Goal: Information Seeking & Learning: Learn about a topic

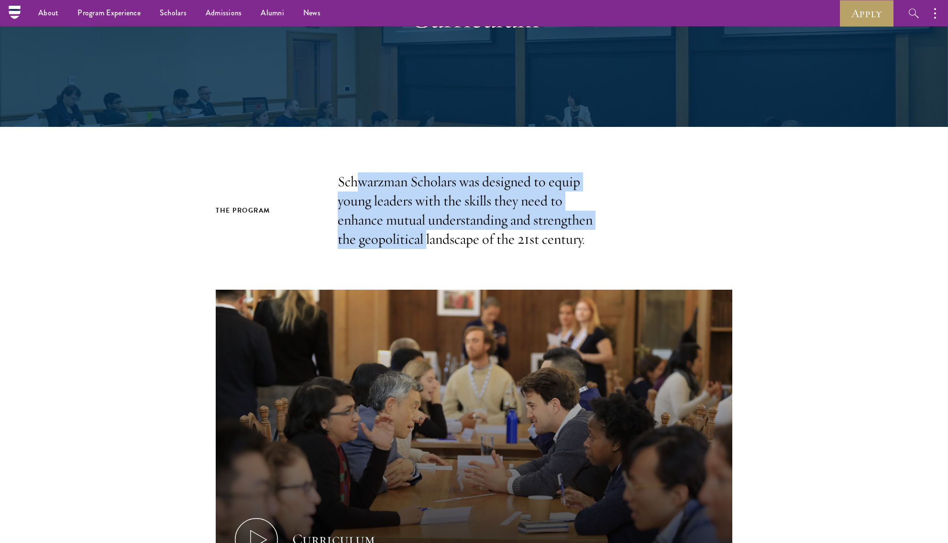
drag, startPoint x: 355, startPoint y: 189, endPoint x: 431, endPoint y: 245, distance: 94.5
click at [430, 244] on p "Schwarzman Scholars was designed to equip young leaders with the skills they ne…" at bounding box center [474, 210] width 273 height 77
click at [431, 245] on p "Schwarzman Scholars was designed to equip young leaders with the skills they ne…" at bounding box center [474, 210] width 273 height 77
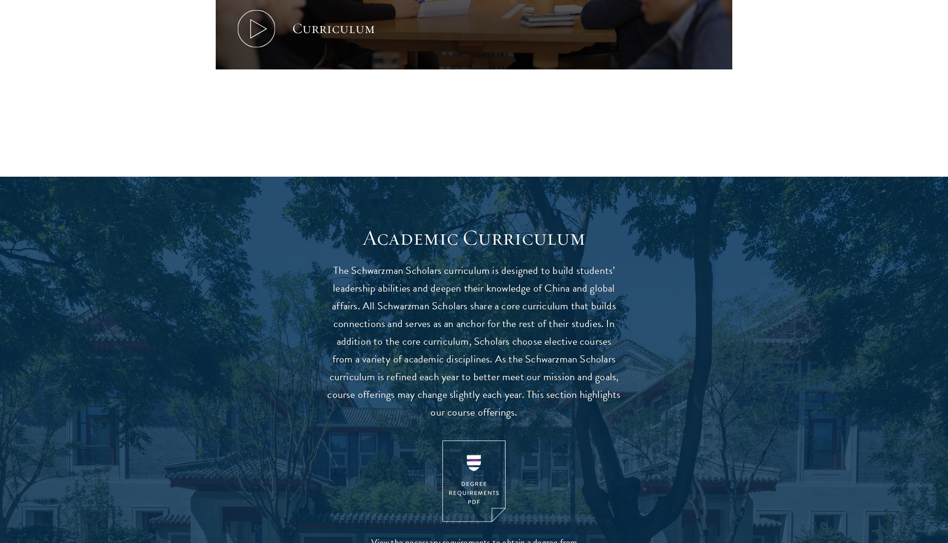
scroll to position [629, 0]
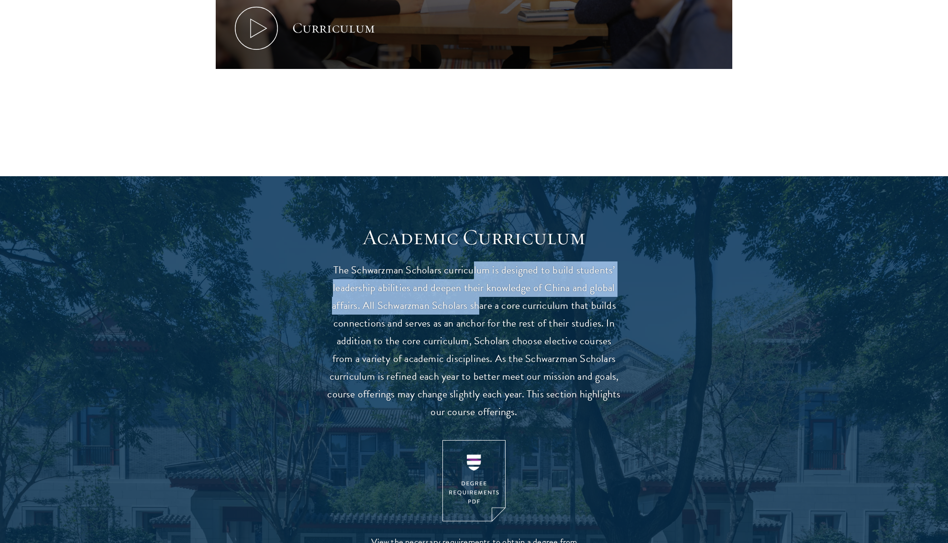
drag, startPoint x: 473, startPoint y: 266, endPoint x: 479, endPoint y: 306, distance: 41.2
click at [479, 306] on p "The Schwarzman Scholars curriculum is designed to build students’ leadership ab…" at bounding box center [474, 340] width 297 height 159
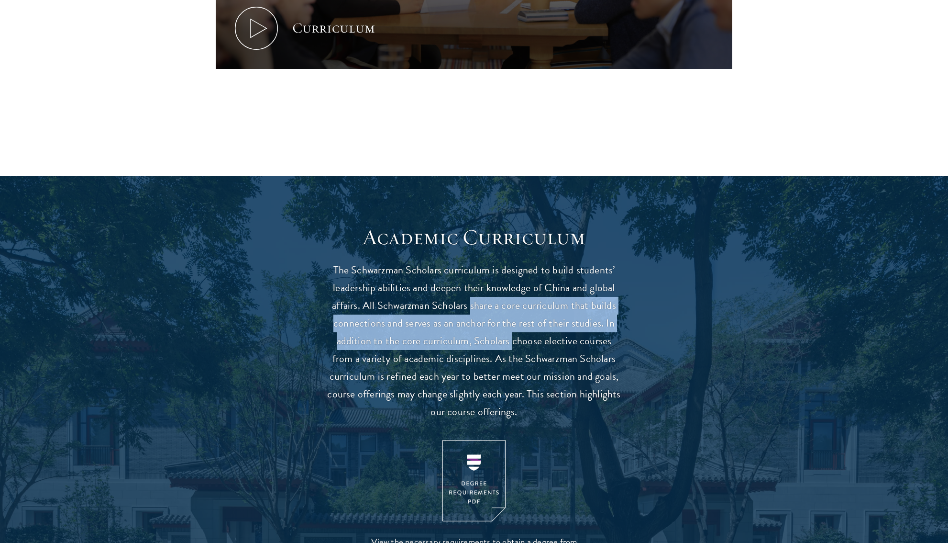
drag, startPoint x: 479, startPoint y: 306, endPoint x: 498, endPoint y: 344, distance: 41.7
click at [498, 344] on p "The Schwarzman Scholars curriculum is designed to build students’ leadership ab…" at bounding box center [474, 340] width 297 height 159
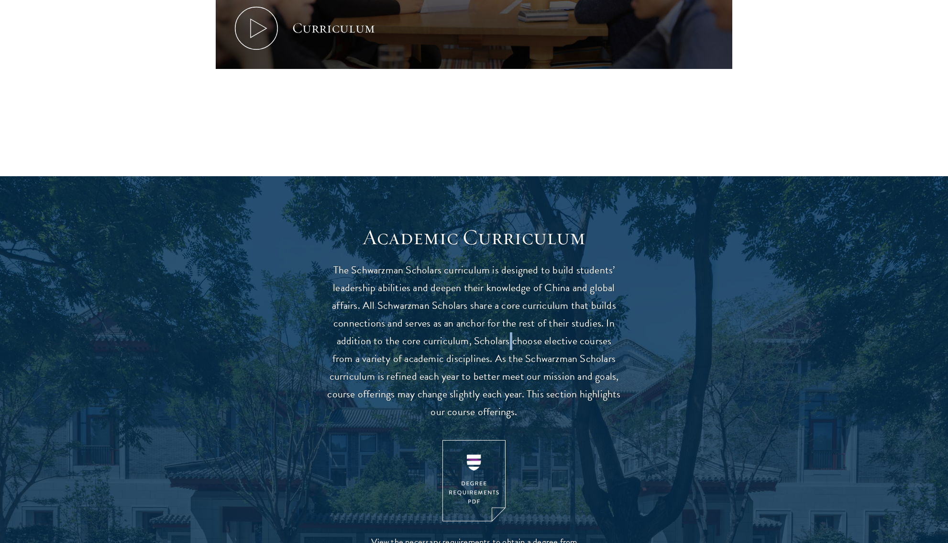
click at [498, 344] on p "The Schwarzman Scholars curriculum is designed to build students’ leadership ab…" at bounding box center [474, 340] width 297 height 159
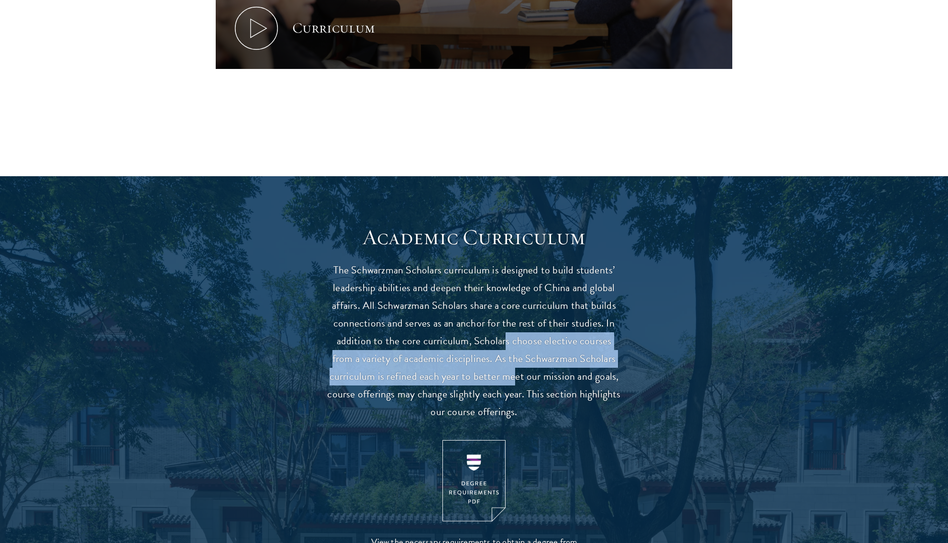
drag, startPoint x: 492, startPoint y: 341, endPoint x: 513, endPoint y: 383, distance: 47.1
click at [513, 383] on p "The Schwarzman Scholars curriculum is designed to build students’ leadership ab…" at bounding box center [474, 340] width 297 height 159
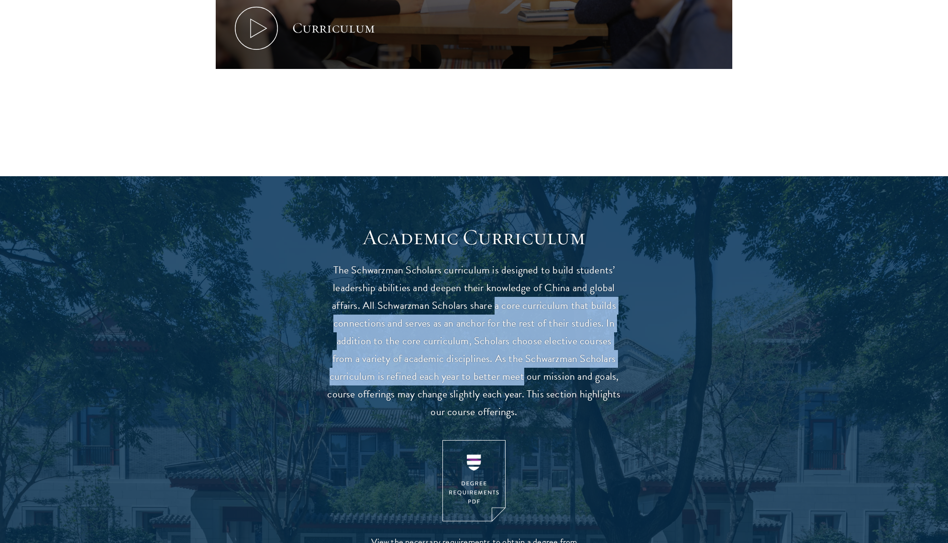
drag, startPoint x: 513, startPoint y: 383, endPoint x: 495, endPoint y: 299, distance: 86.6
click at [495, 300] on p "The Schwarzman Scholars curriculum is designed to build students’ leadership ab…" at bounding box center [474, 340] width 297 height 159
click at [495, 299] on p "The Schwarzman Scholars curriculum is designed to build students’ leadership ab…" at bounding box center [474, 340] width 297 height 159
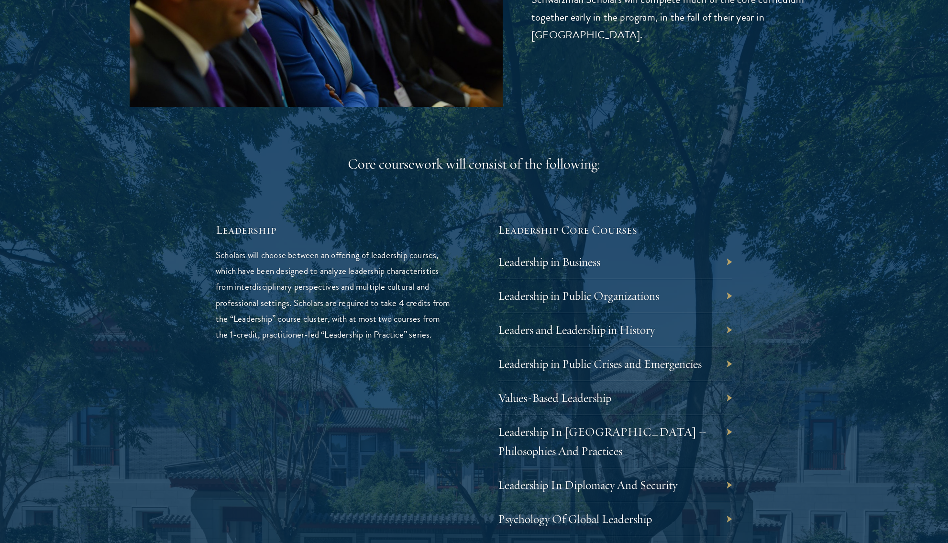
scroll to position [1503, 0]
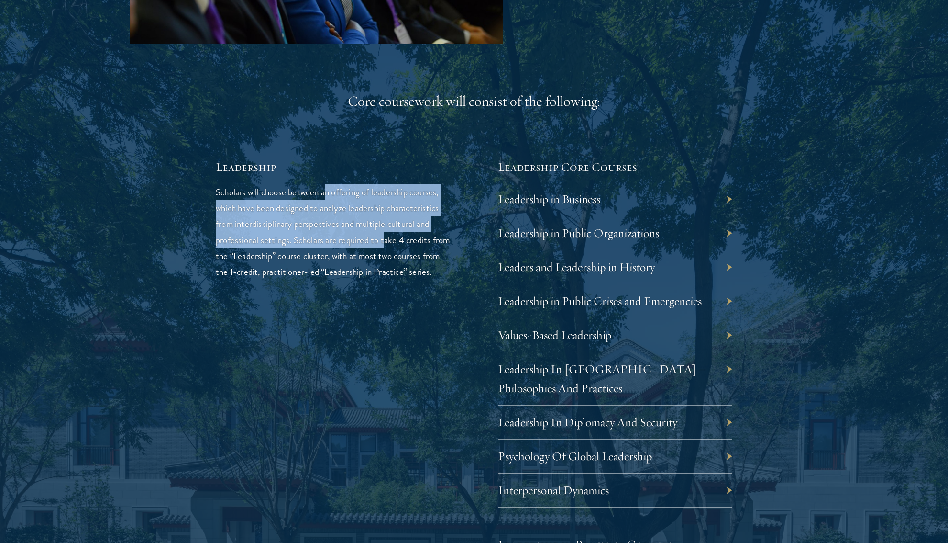
drag, startPoint x: 328, startPoint y: 194, endPoint x: 387, endPoint y: 238, distance: 73.5
click at [387, 238] on p "Scholars will choose between an offering of leadership courses, which have been…" at bounding box center [333, 231] width 234 height 95
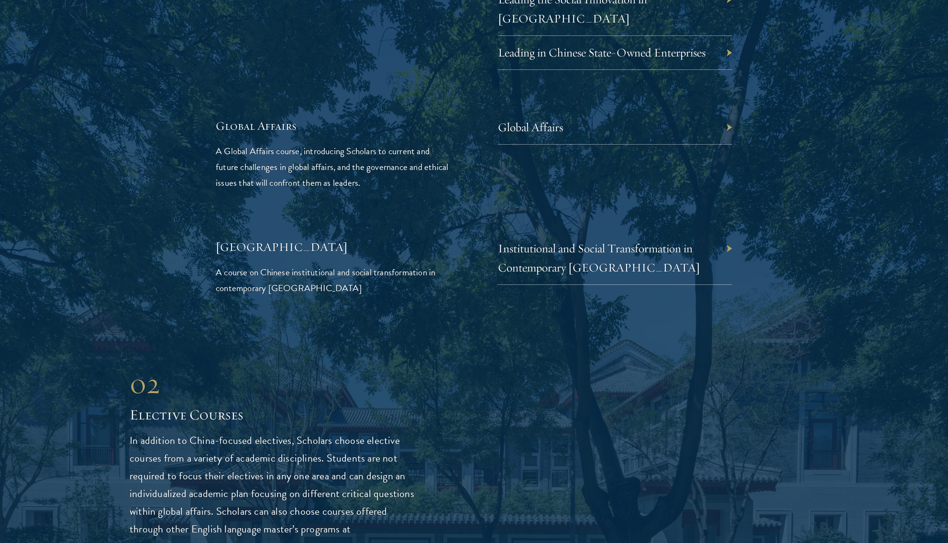
scroll to position [2219, 0]
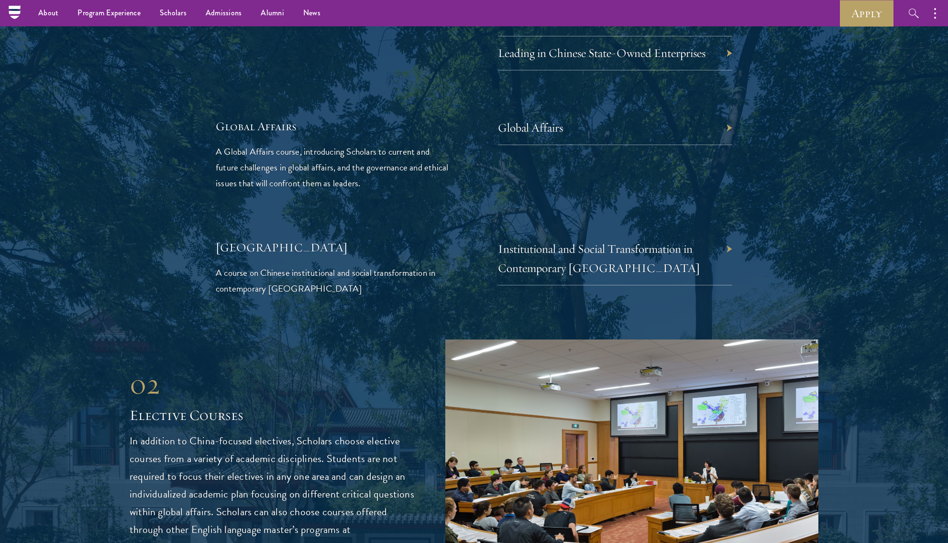
click at [387, 239] on div "China A course on Chinese institutional and social transformation in contempora…" at bounding box center [333, 267] width 234 height 57
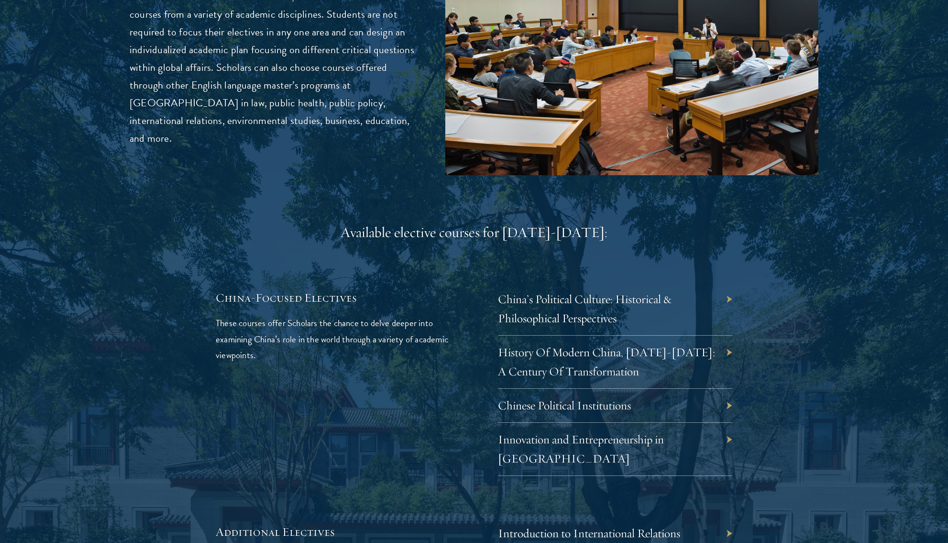
scroll to position [2898, 0]
